Goal: Transaction & Acquisition: Purchase product/service

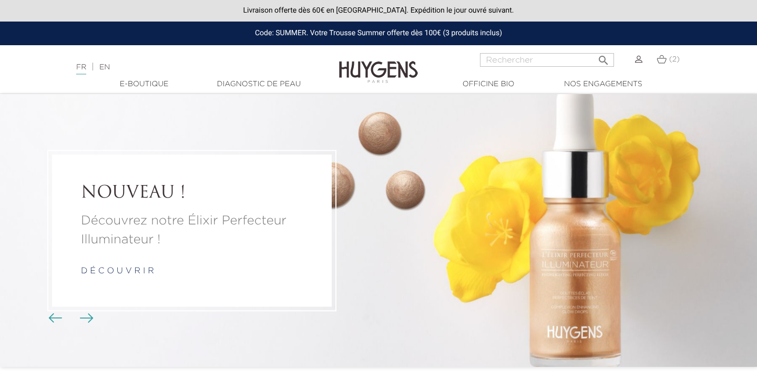
click at [564, 67] on div " Rechercher" at bounding box center [547, 65] width 134 height 25
click at [561, 61] on input "Rechercher" at bounding box center [547, 60] width 134 height 14
type input "booster"
click at [603, 56] on button " Rechercher" at bounding box center [603, 57] width 19 height 14
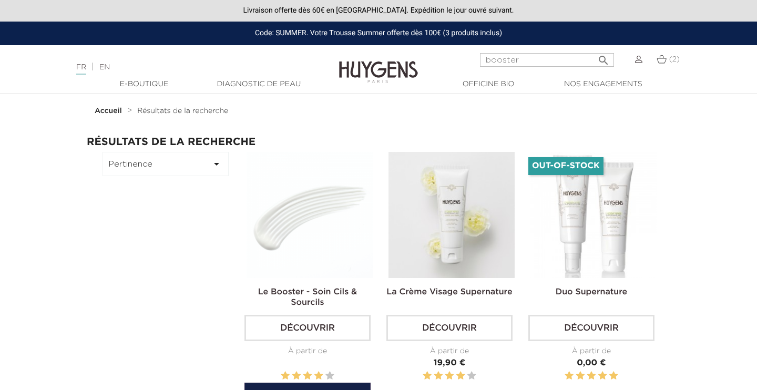
click at [290, 249] on img at bounding box center [310, 215] width 126 height 126
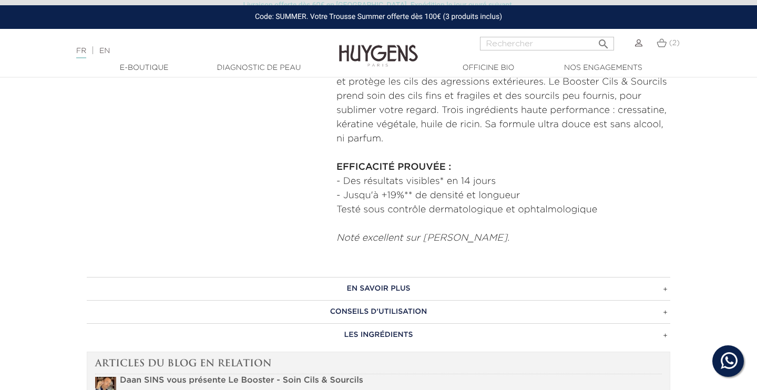
scroll to position [495, 0]
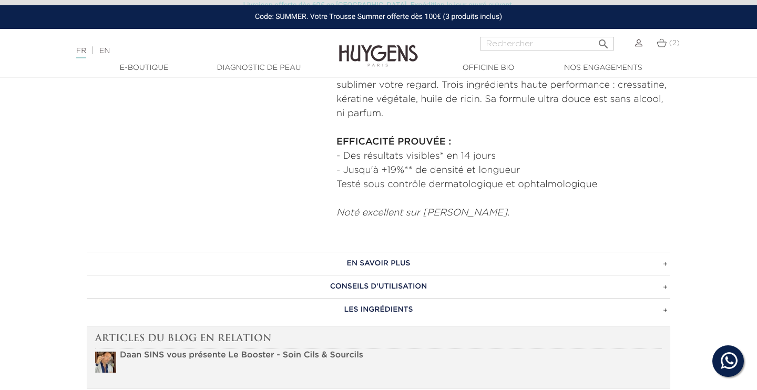
click at [399, 263] on h3 "EN SAVOIR PLUS" at bounding box center [379, 263] width 584 height 23
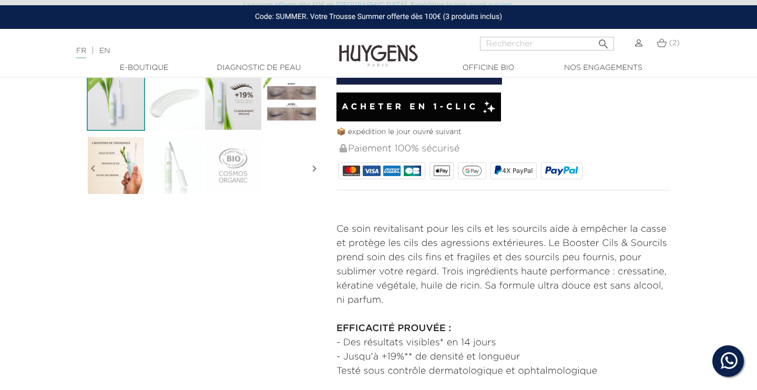
scroll to position [286, 0]
